Goal: Task Accomplishment & Management: Complete application form

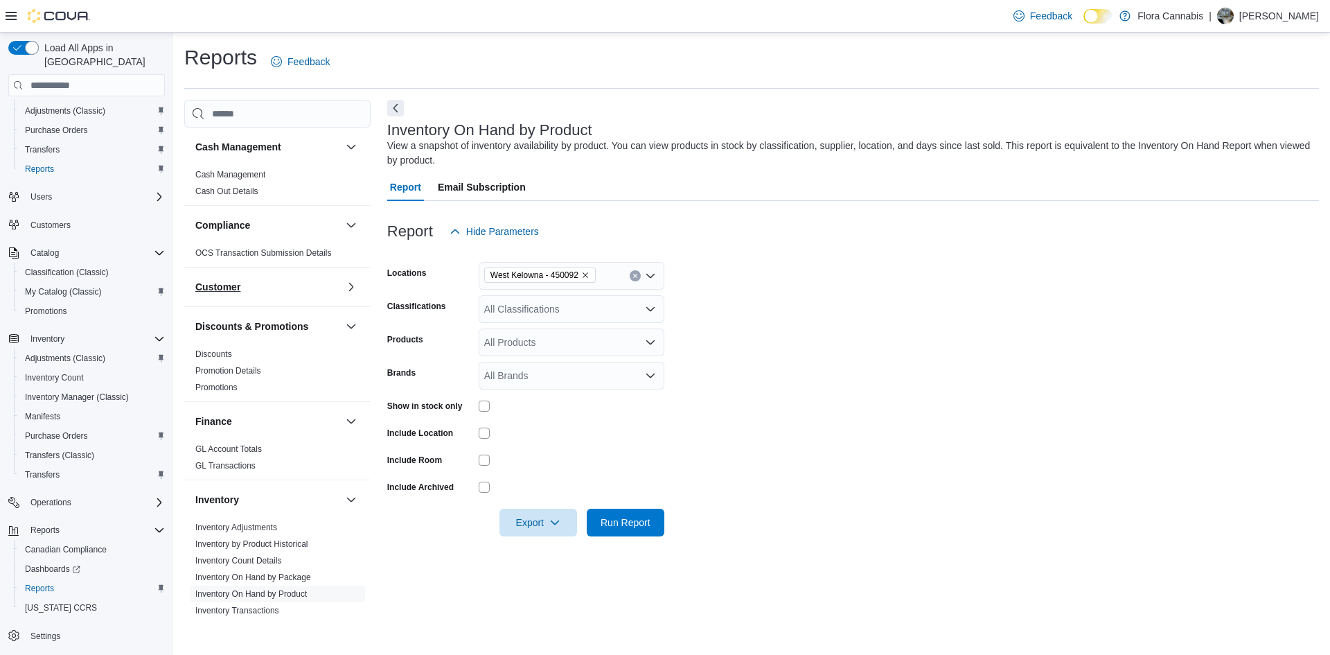
click at [233, 289] on h3 "Customer" at bounding box center [217, 287] width 45 height 14
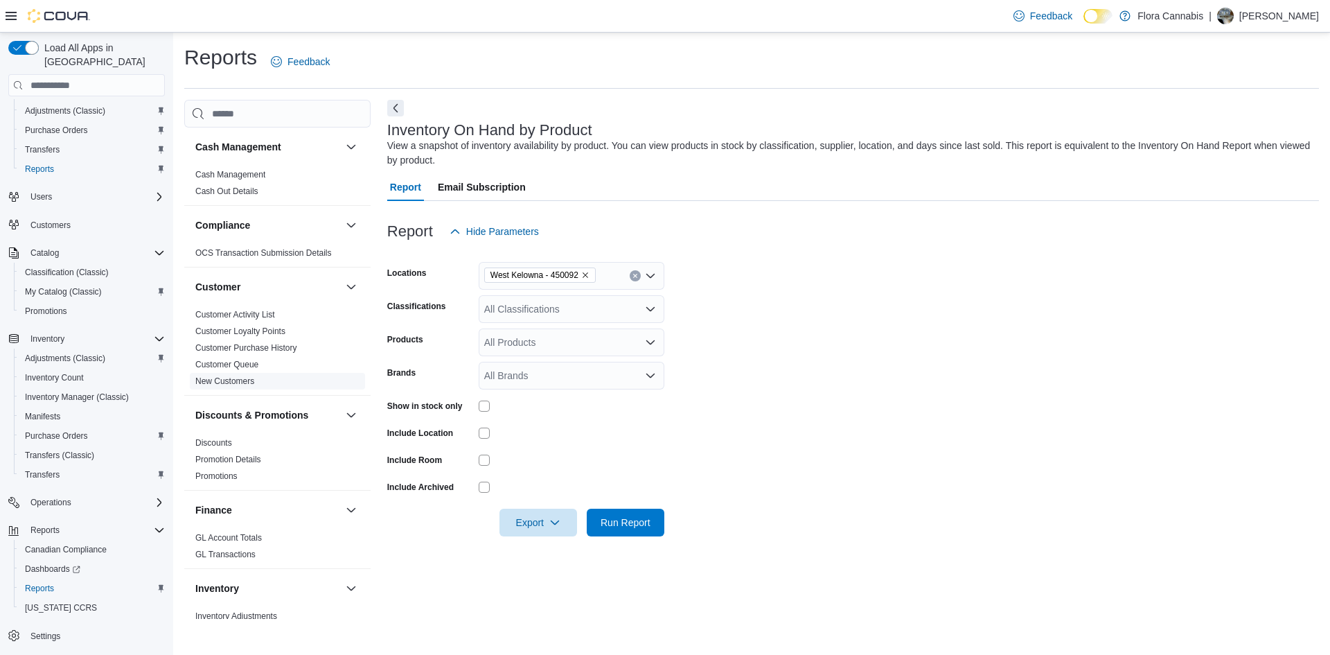
click at [230, 380] on link "New Customers" at bounding box center [224, 381] width 59 height 10
